Goal: Information Seeking & Learning: Check status

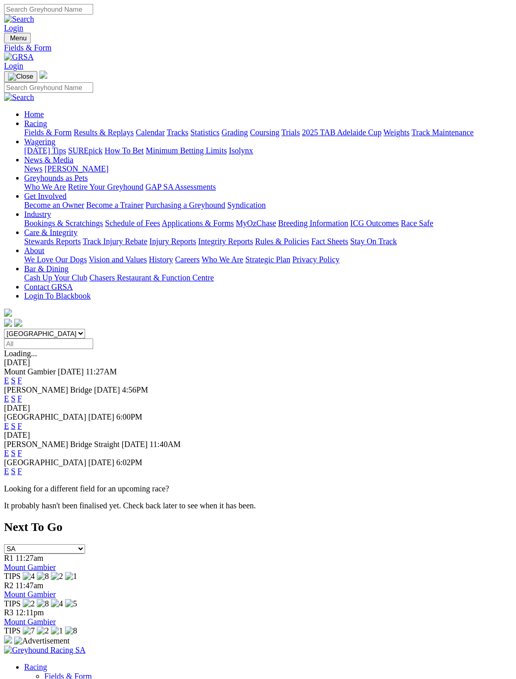
scroll to position [2, 0]
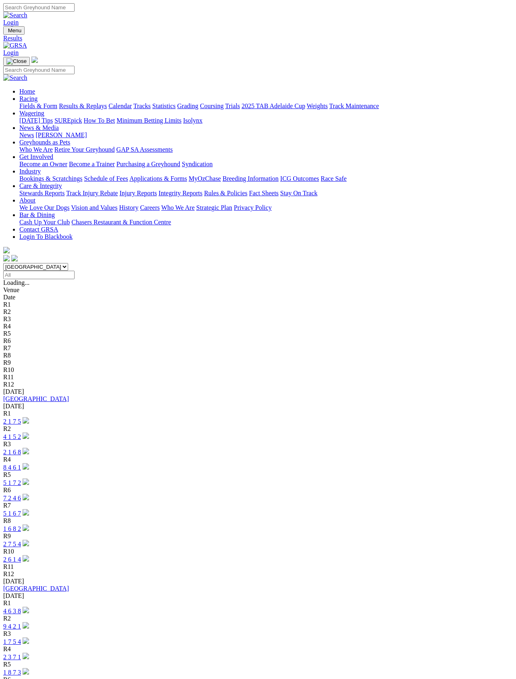
scroll to position [1, 0]
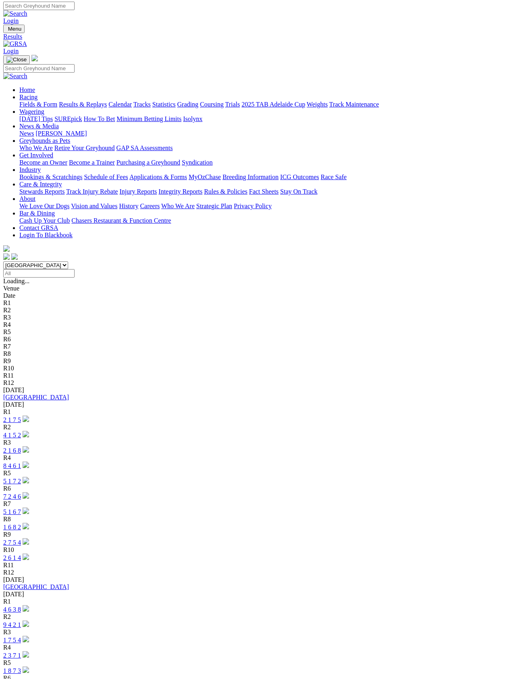
click at [50, 394] on link "[GEOGRAPHIC_DATA]" at bounding box center [36, 397] width 66 height 7
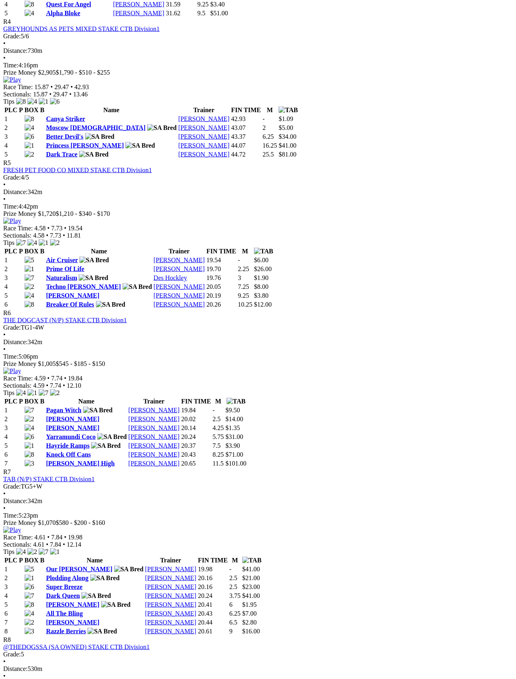
scroll to position [819, 0]
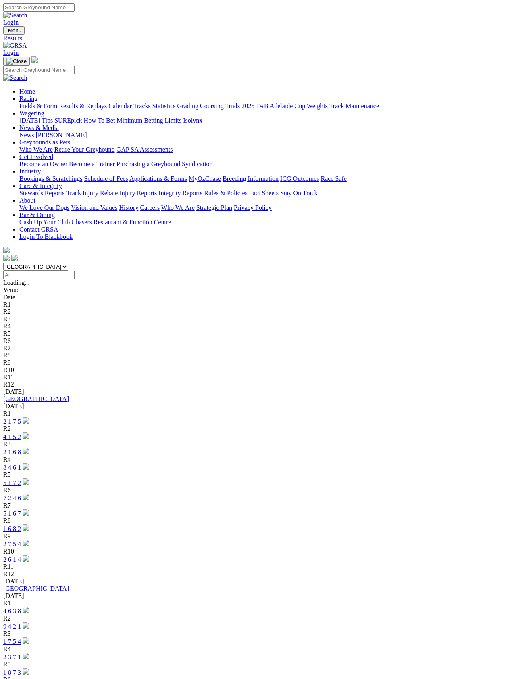
scroll to position [1, 0]
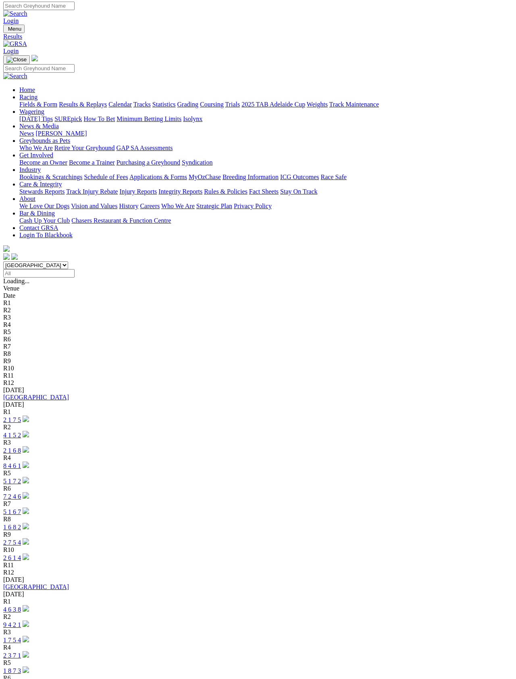
click at [68, 262] on select "South Australia New South Wales Northern Territory Queensland Tasmania Victoria…" at bounding box center [35, 266] width 65 height 8
select select "[GEOGRAPHIC_DATA]"
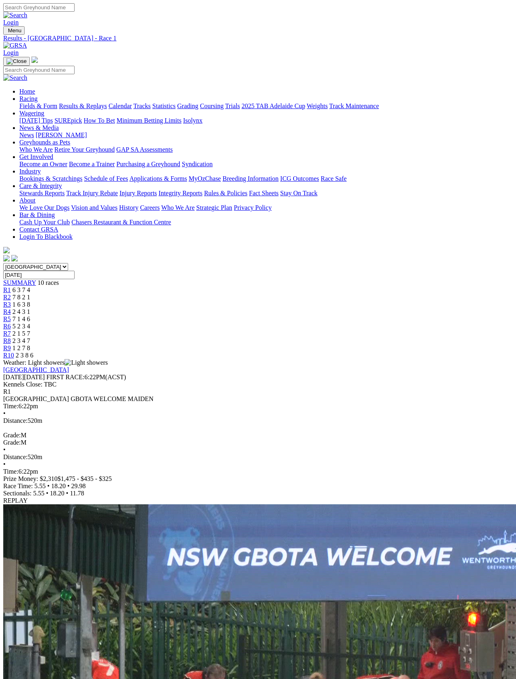
click at [11, 294] on span "R2" at bounding box center [7, 297] width 8 height 7
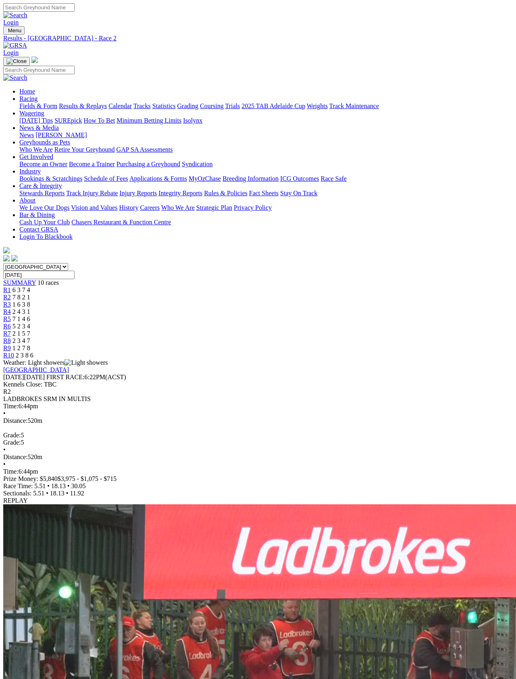
scroll to position [1, 0]
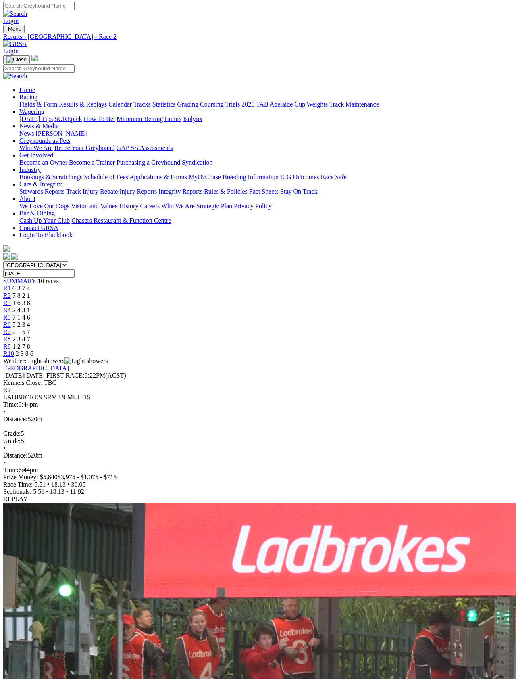
click at [11, 300] on span "R3" at bounding box center [7, 303] width 8 height 7
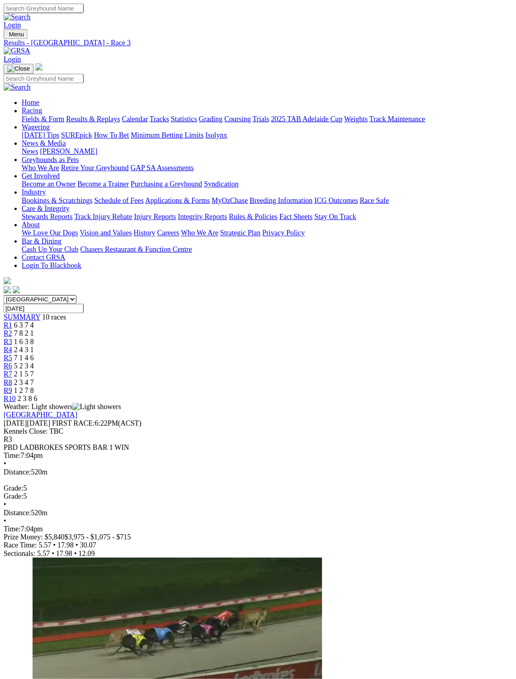
scroll to position [1, 0]
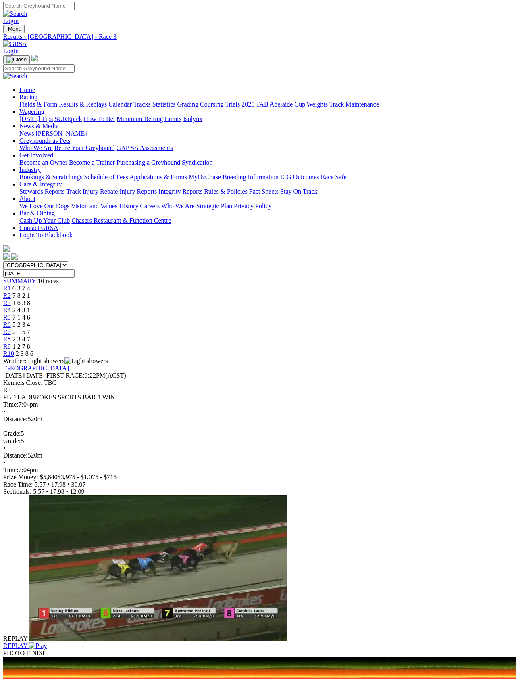
click at [11, 307] on span "R4" at bounding box center [7, 310] width 8 height 7
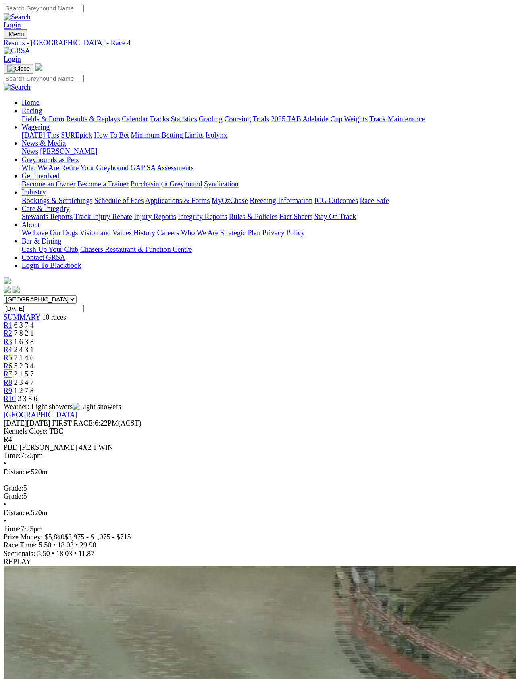
scroll to position [1, 0]
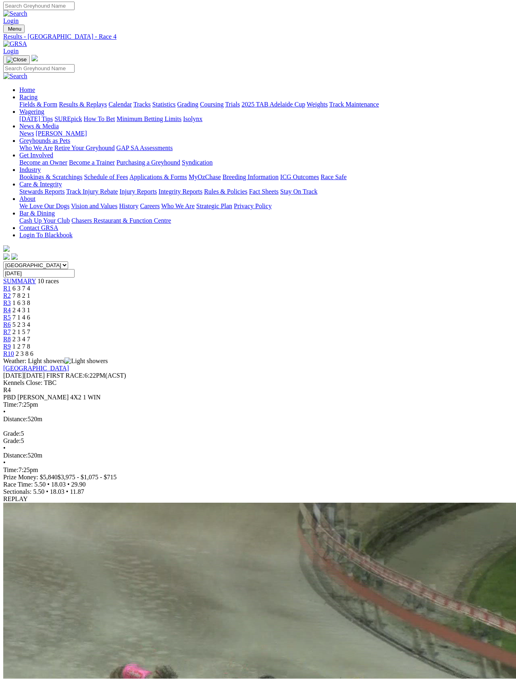
click at [11, 314] on span "R5" at bounding box center [7, 317] width 8 height 7
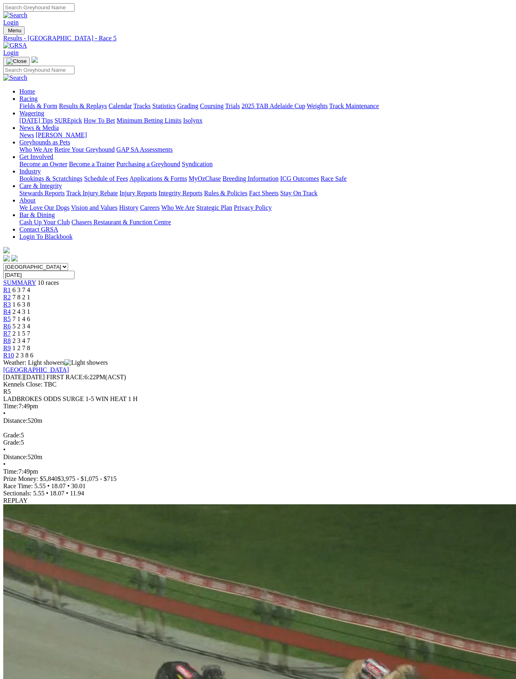
scroll to position [1, 0]
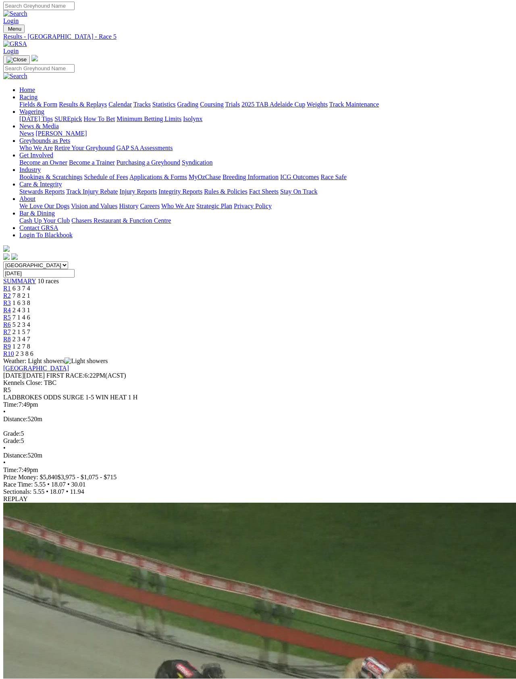
click at [11, 321] on span "R6" at bounding box center [7, 324] width 8 height 7
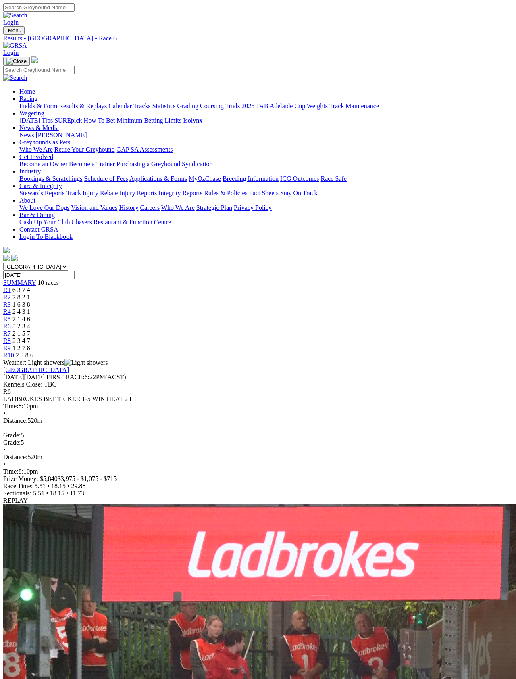
scroll to position [1, 0]
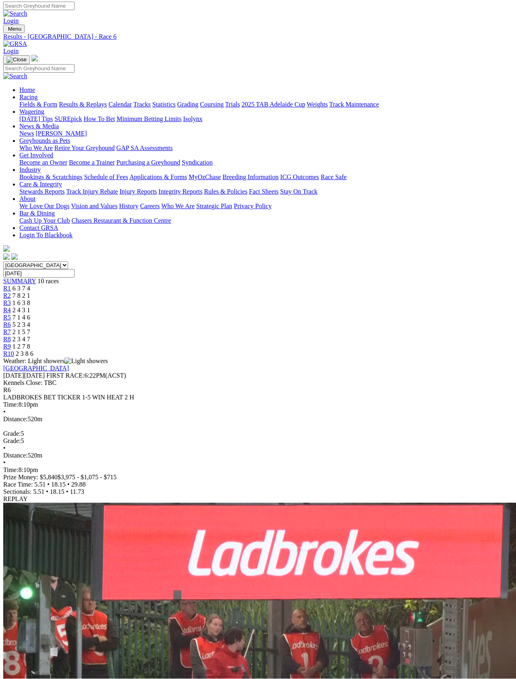
click at [30, 329] on span "2 1 5 7" at bounding box center [22, 332] width 18 height 7
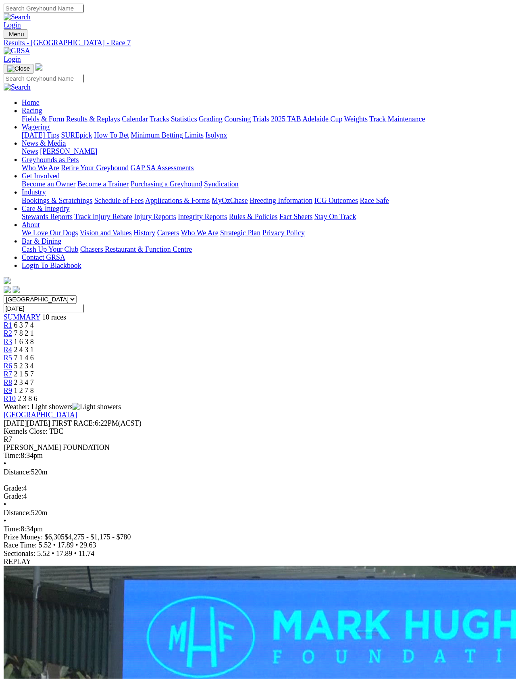
scroll to position [1, 0]
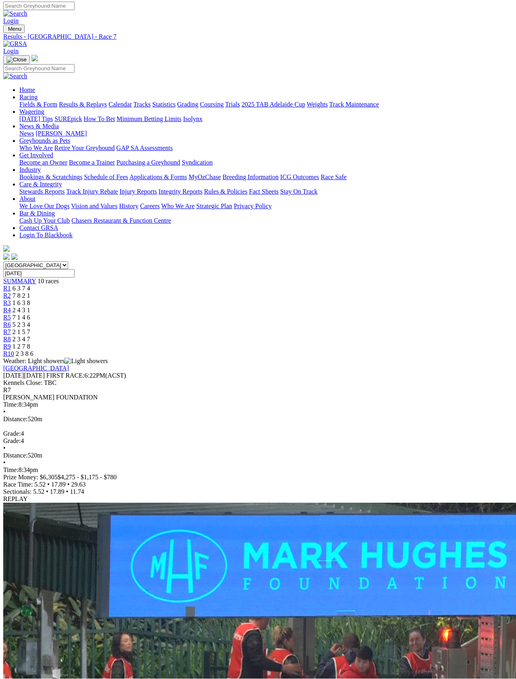
click at [11, 336] on span "R8" at bounding box center [7, 339] width 8 height 7
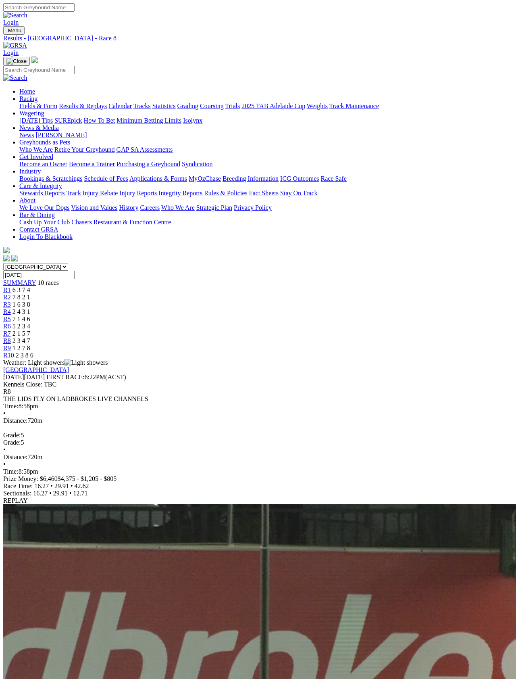
scroll to position [1, 0]
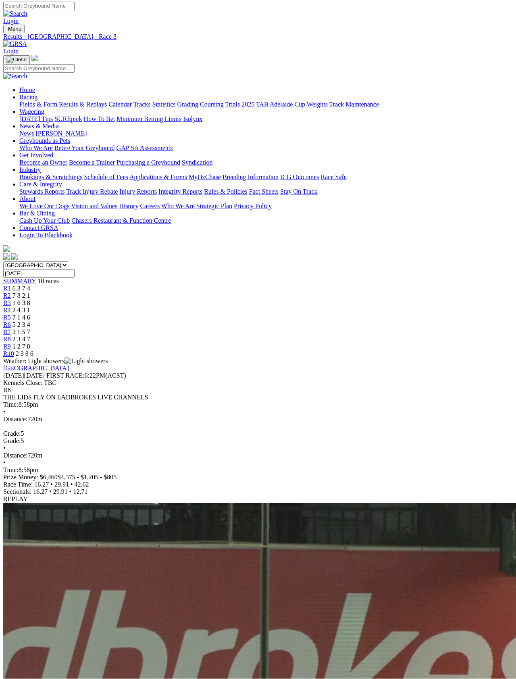
click at [11, 343] on span "R9" at bounding box center [7, 346] width 8 height 7
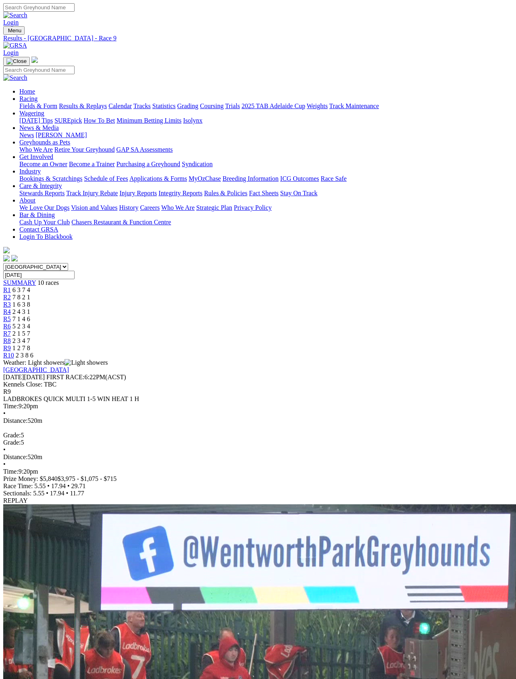
scroll to position [1, 0]
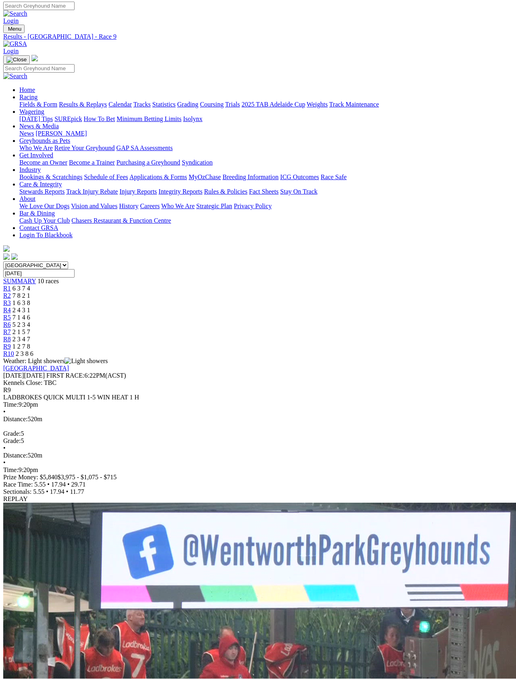
click at [14, 350] on span "R10" at bounding box center [8, 353] width 11 height 7
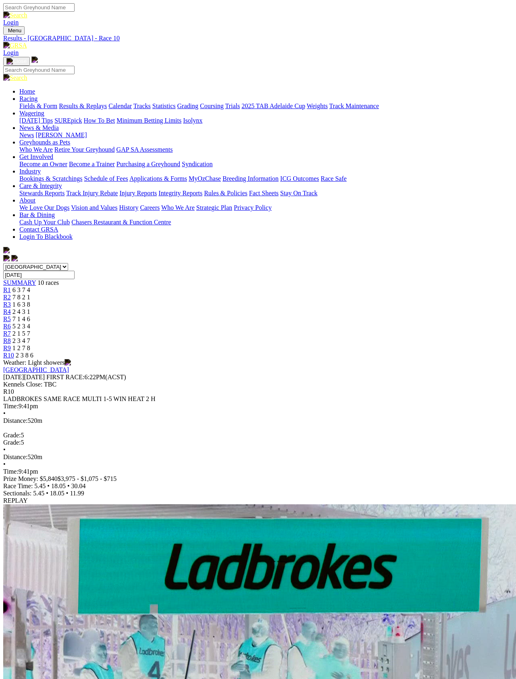
click at [151, 102] on link "Tracks" at bounding box center [141, 105] width 17 height 7
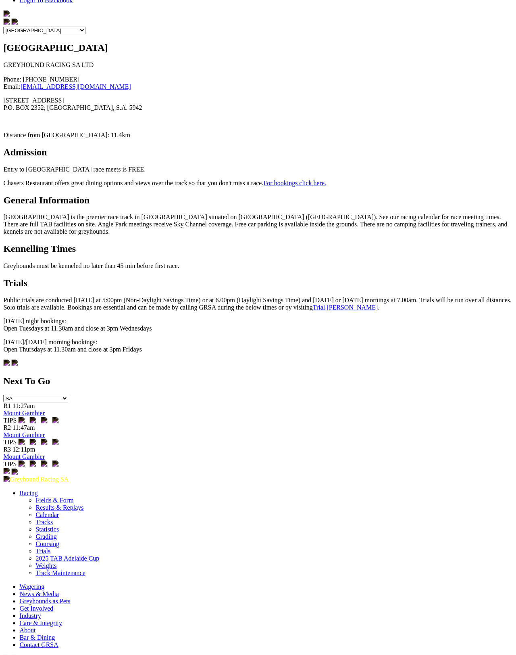
scroll to position [236, 64]
